Goal: Check status: Check status

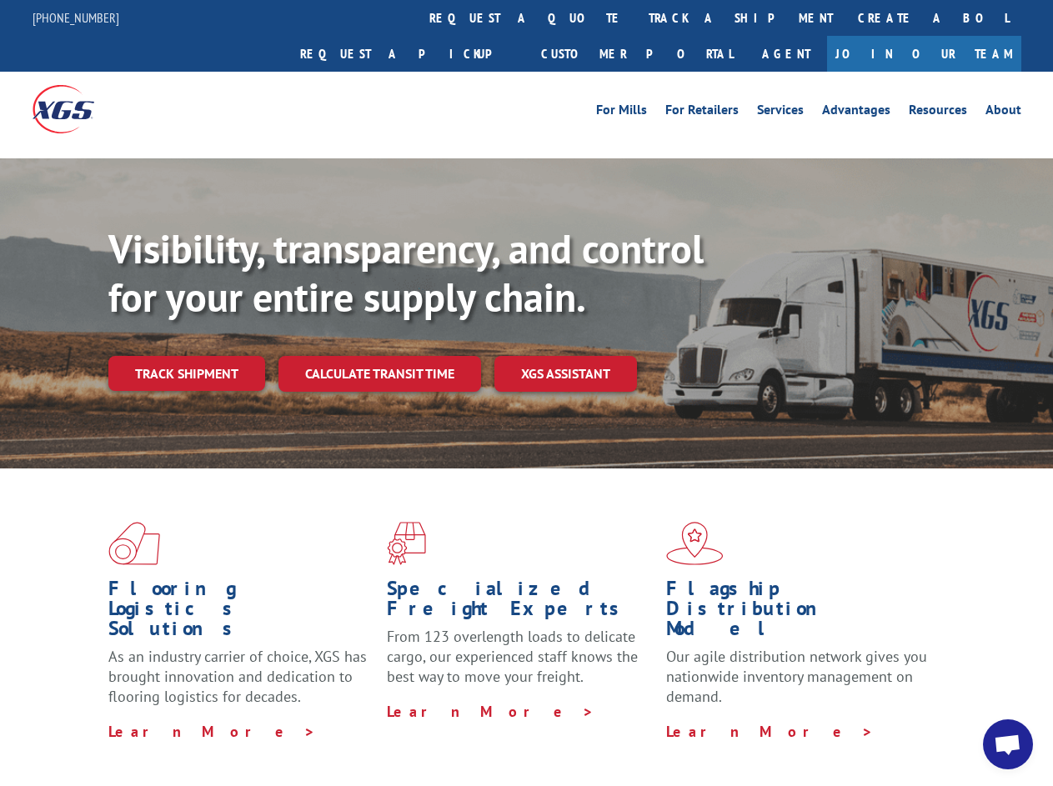
click at [526, 393] on div "Visibility, transparency, and control for your entire supply chain. Track shipm…" at bounding box center [580, 341] width 945 height 233
click at [636, 18] on link "track a shipment" at bounding box center [740, 18] width 209 height 36
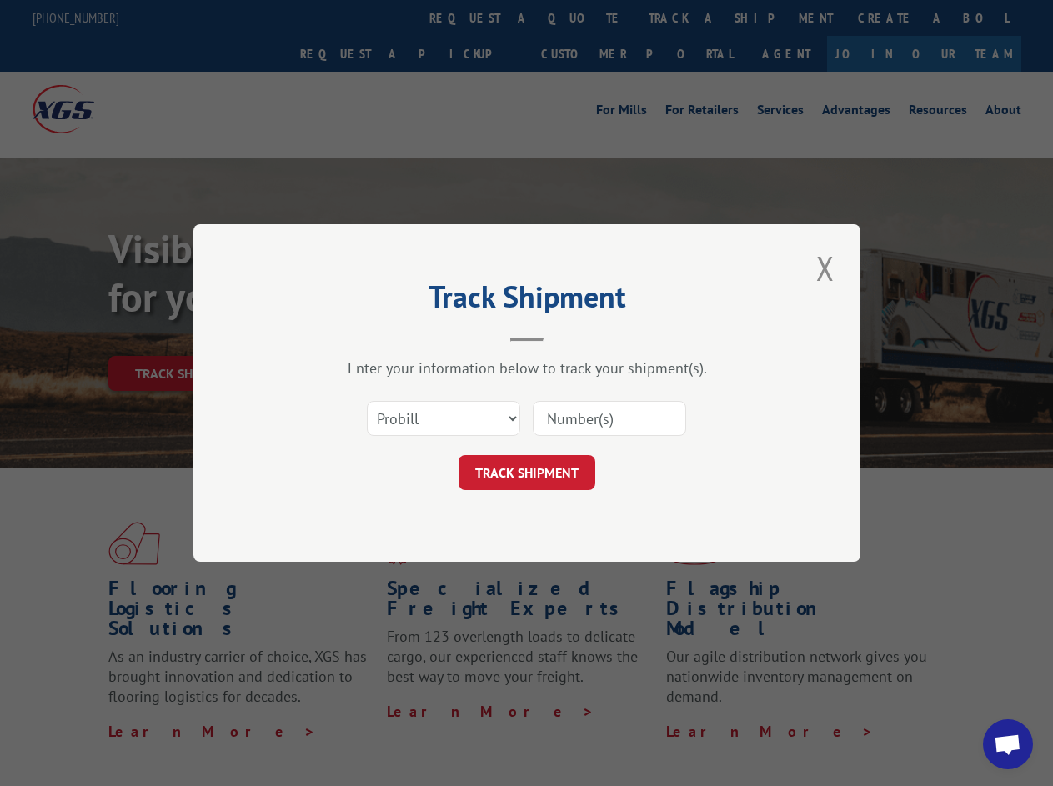
click at [582, 18] on div "Track Shipment Enter your information below to track your shipment(s). Select c…" at bounding box center [526, 393] width 1053 height 786
click at [686, 18] on div "Track Shipment Enter your information below to track your shipment(s). Select c…" at bounding box center [526, 393] width 1053 height 786
click at [186, 337] on div "Track Shipment Enter your information below to track your shipment(s). Select c…" at bounding box center [526, 393] width 1053 height 786
click at [379, 337] on header "Track Shipment" at bounding box center [527, 313] width 500 height 57
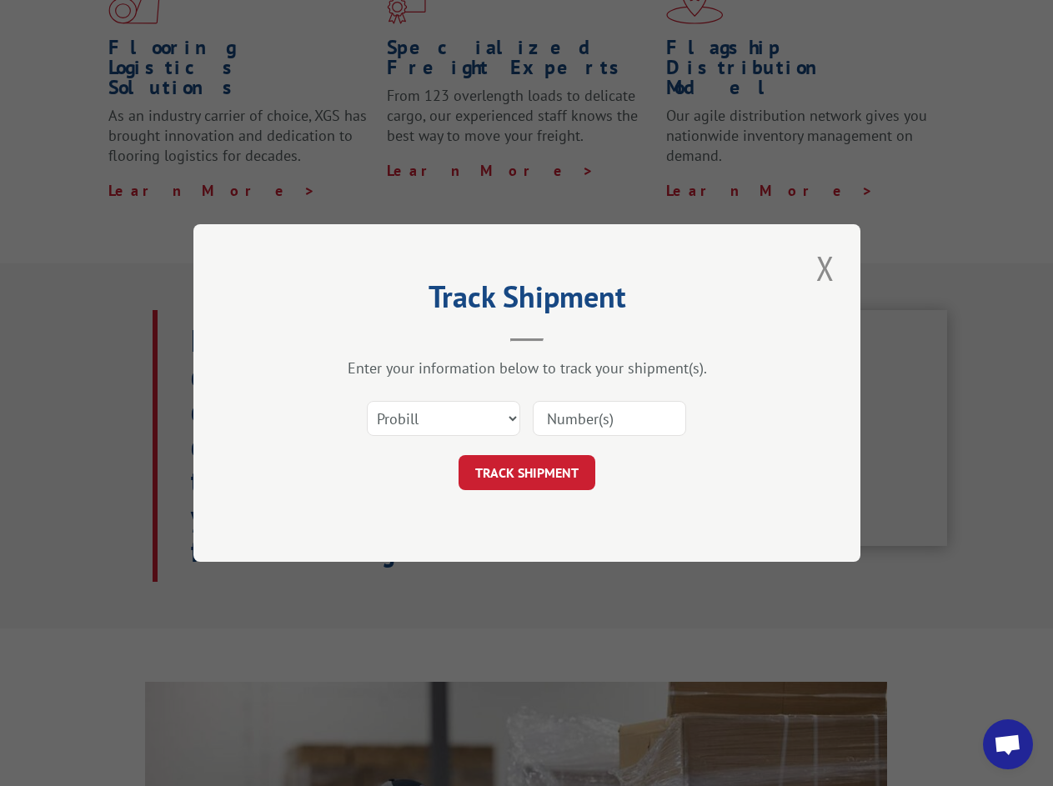
click at [566, 337] on header "Track Shipment" at bounding box center [527, 313] width 500 height 57
click at [1008, 745] on span "Open chat" at bounding box center [1008, 746] width 28 height 23
